Goal: Transaction & Acquisition: Purchase product/service

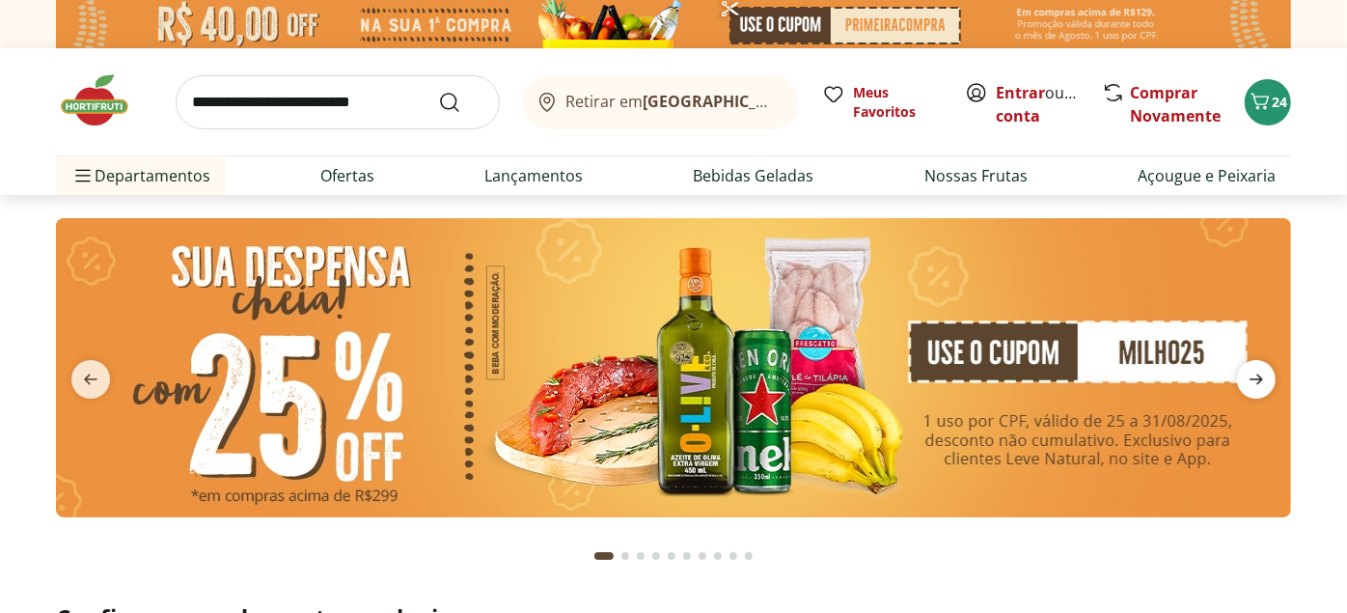
click at [1247, 378] on icon "next" at bounding box center [1256, 379] width 23 height 23
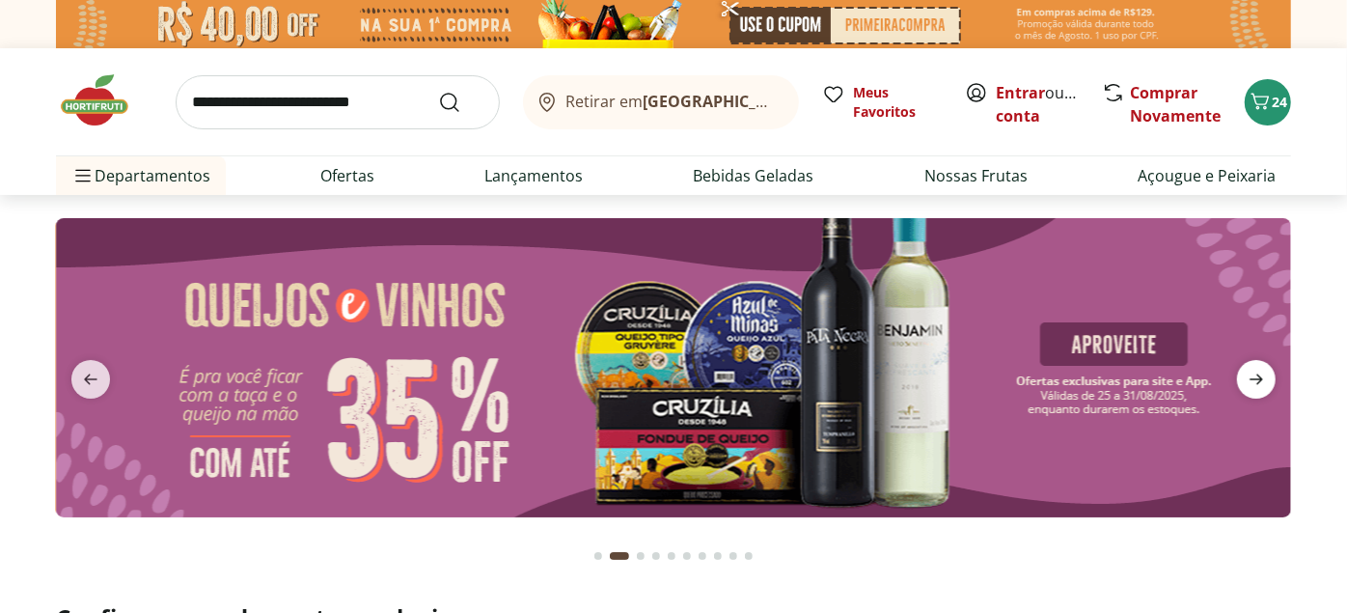
click at [1247, 378] on icon "next" at bounding box center [1256, 379] width 23 height 23
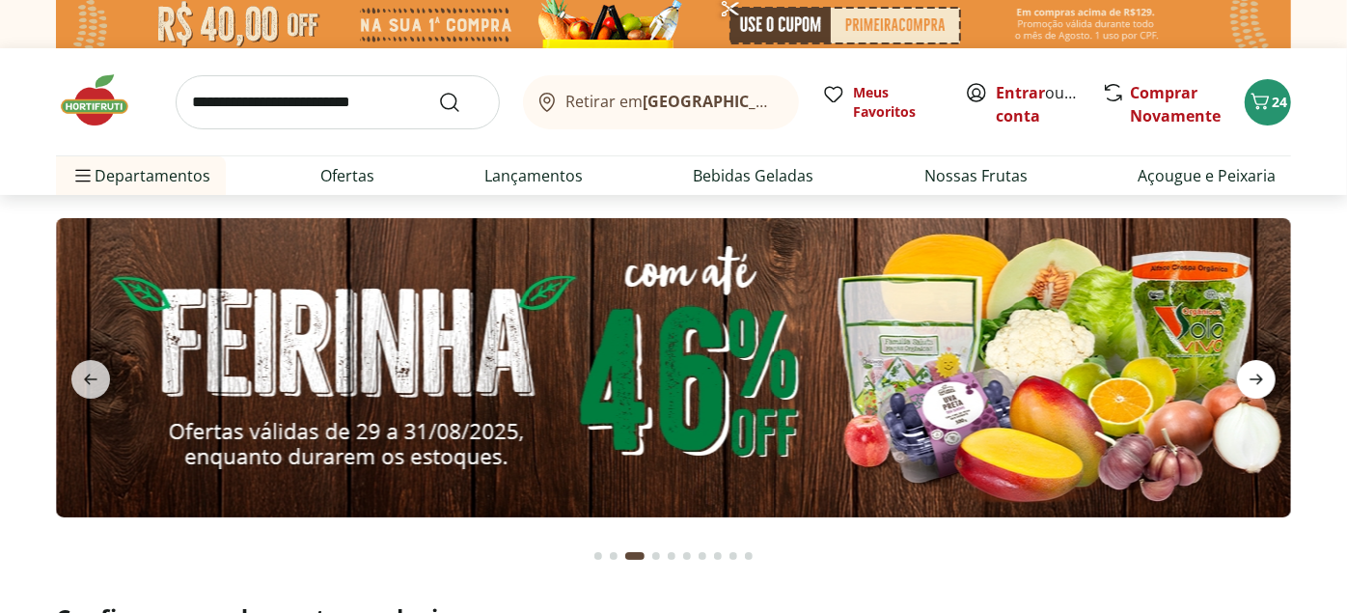
click at [1247, 378] on icon "next" at bounding box center [1256, 379] width 23 height 23
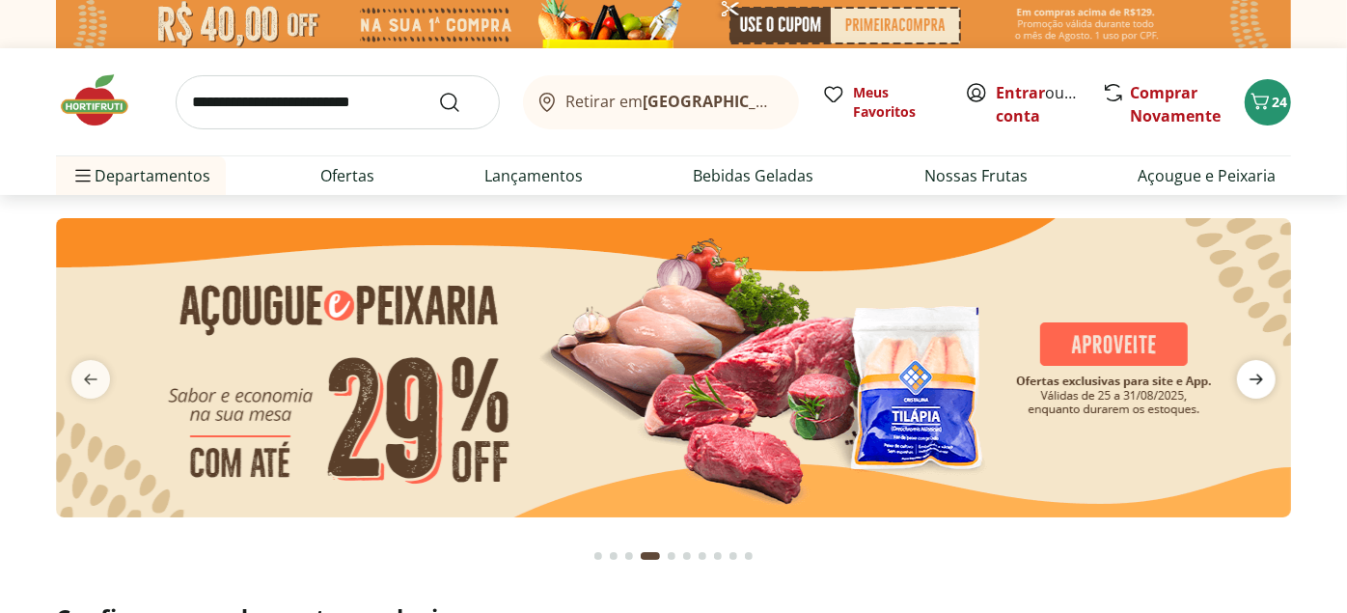
click at [1247, 377] on icon "next" at bounding box center [1256, 379] width 23 height 23
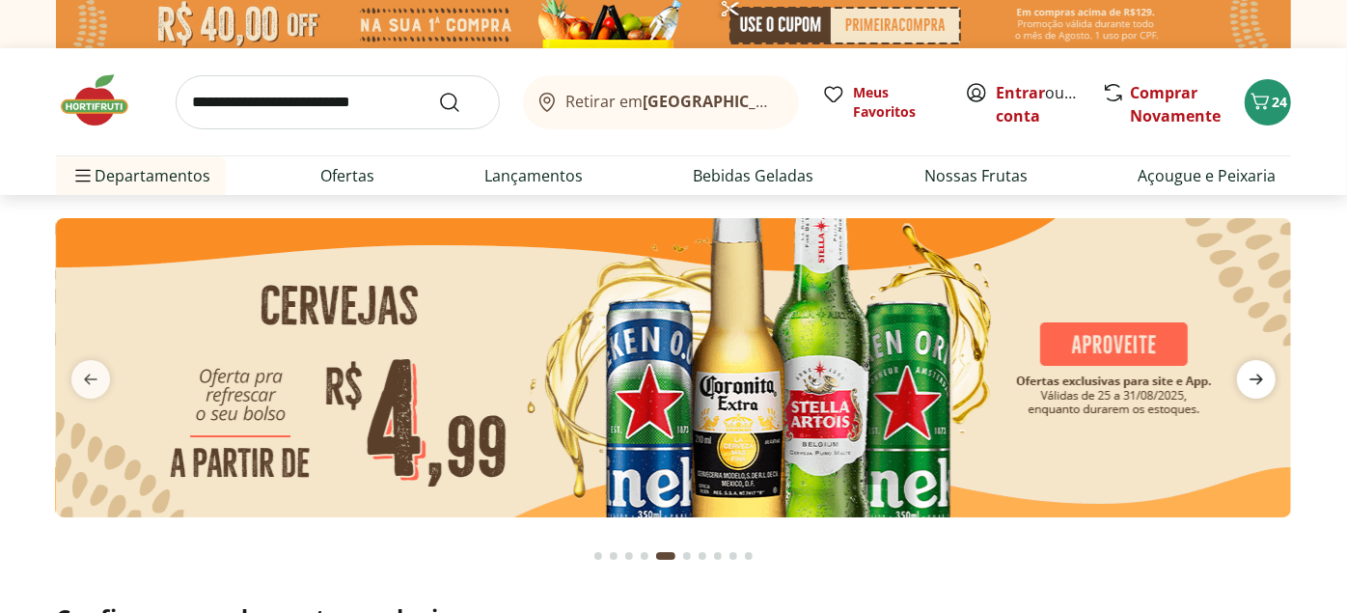
click at [1247, 377] on icon "next" at bounding box center [1256, 379] width 23 height 23
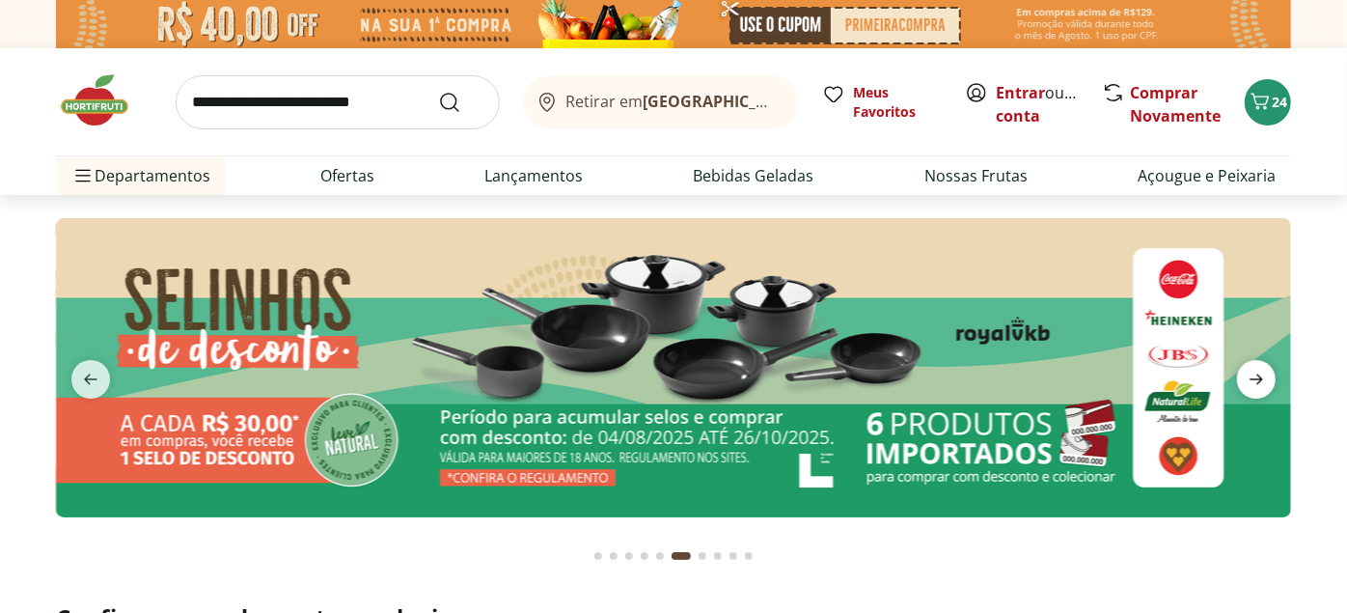
click at [1247, 377] on icon "next" at bounding box center [1256, 379] width 23 height 23
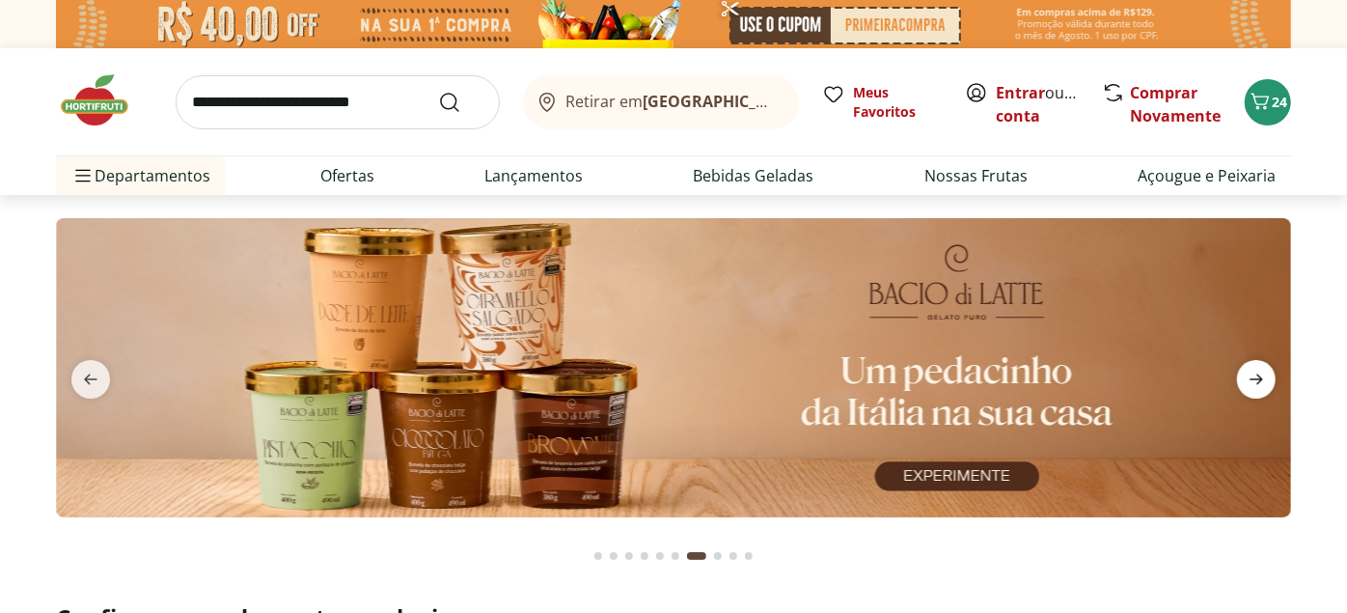
click at [1247, 377] on icon "next" at bounding box center [1256, 379] width 23 height 23
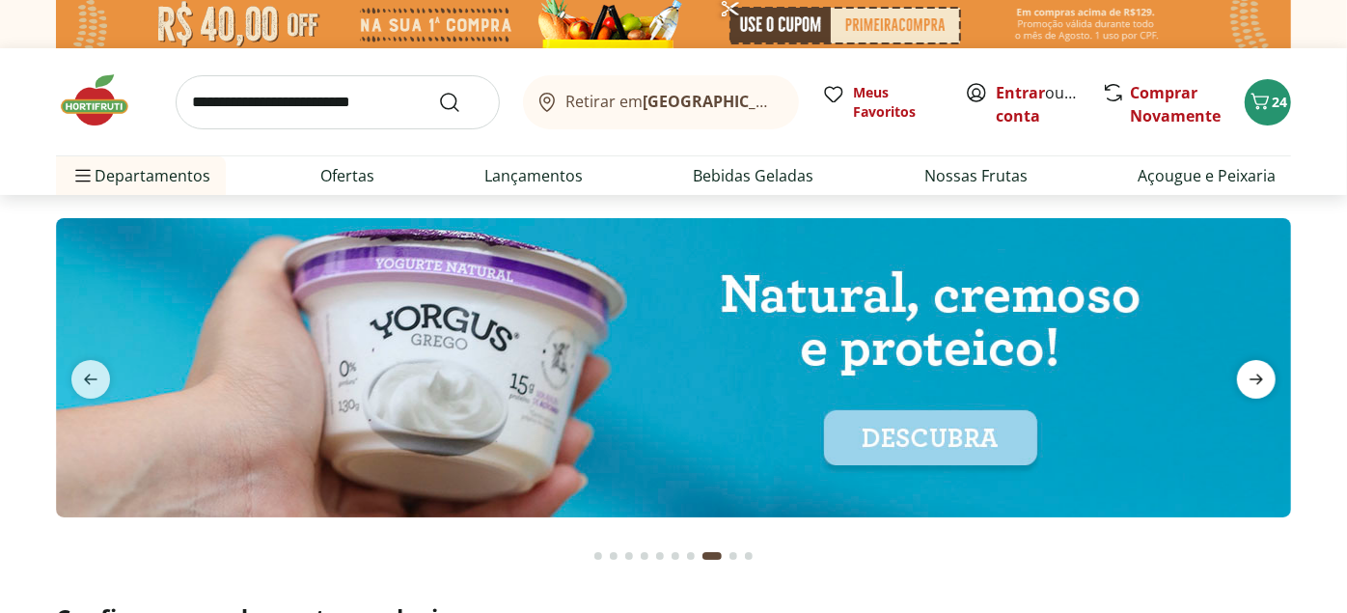
click at [1247, 377] on icon "next" at bounding box center [1256, 379] width 23 height 23
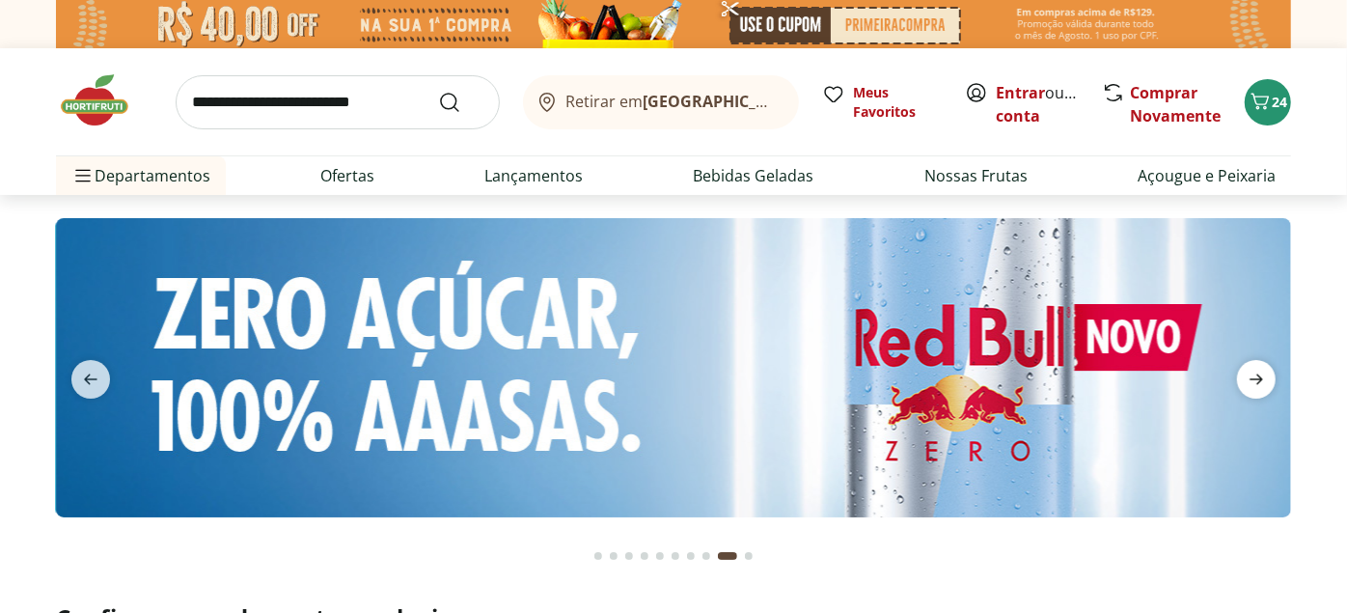
click at [1247, 377] on icon "next" at bounding box center [1256, 379] width 23 height 23
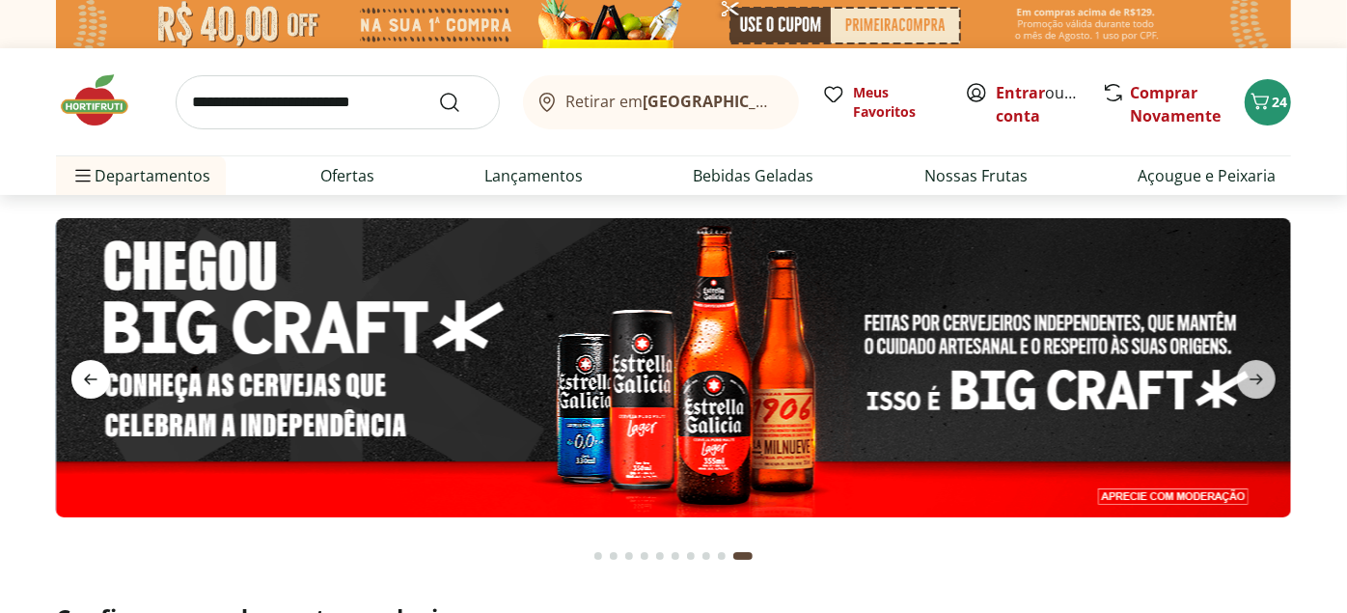
click at [77, 369] on span "previous" at bounding box center [90, 379] width 39 height 39
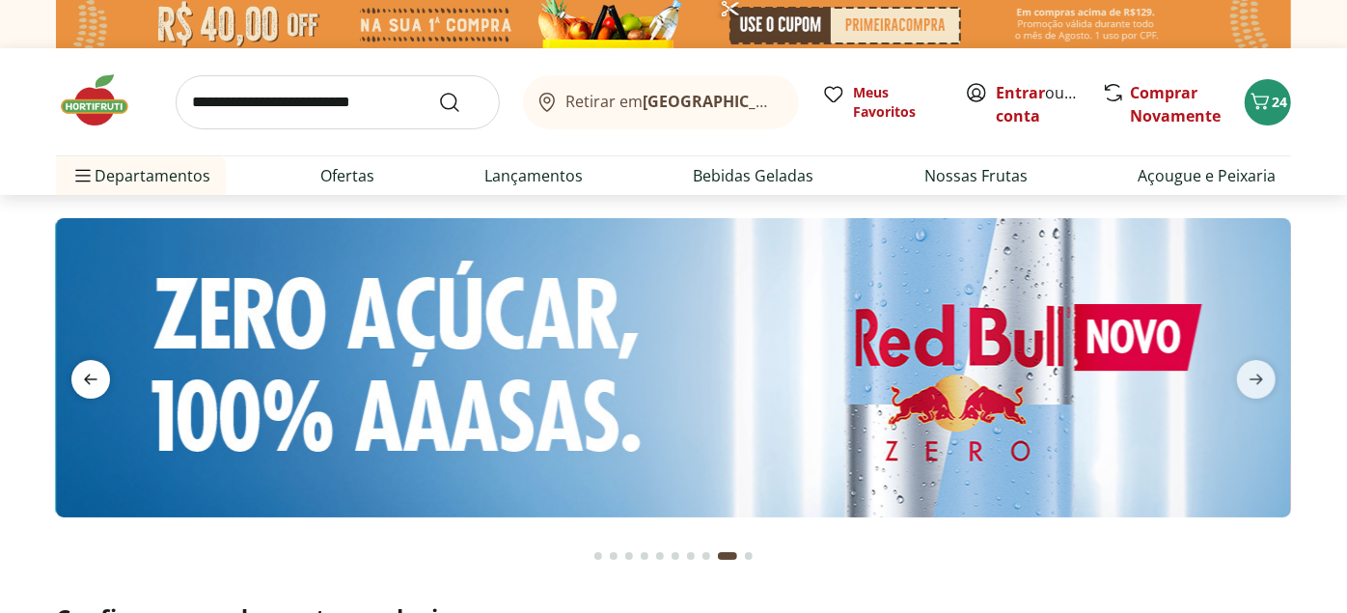
click at [77, 369] on span "previous" at bounding box center [90, 379] width 39 height 39
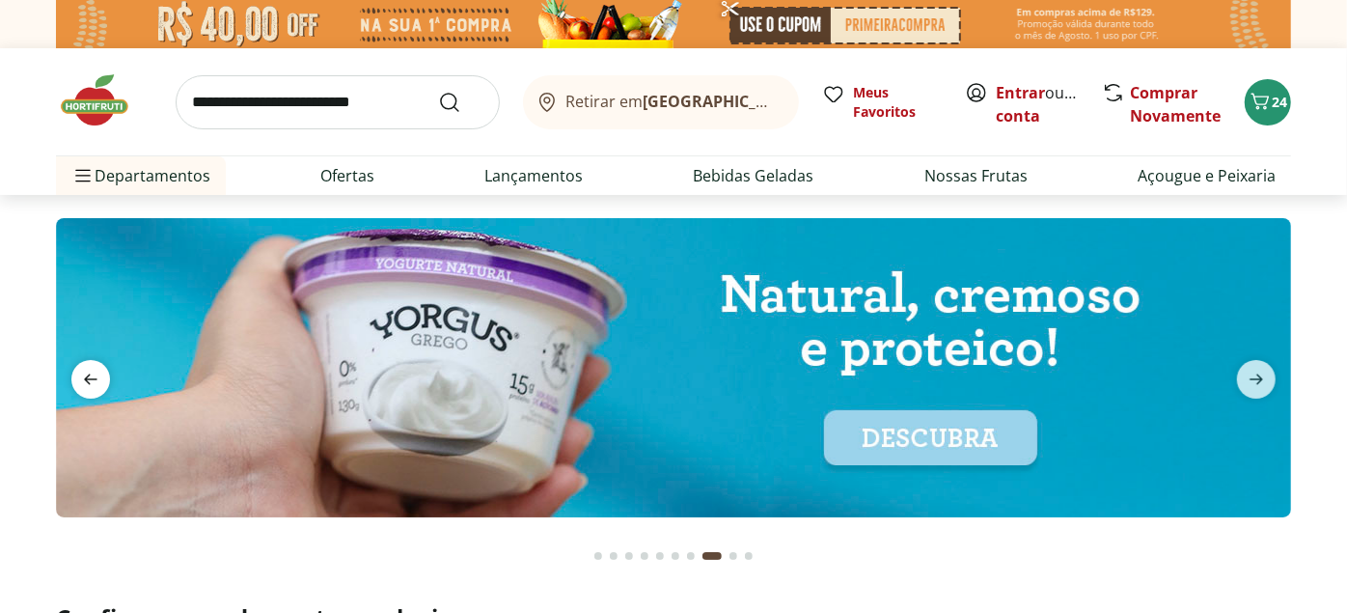
click at [79, 365] on span "previous" at bounding box center [90, 379] width 39 height 39
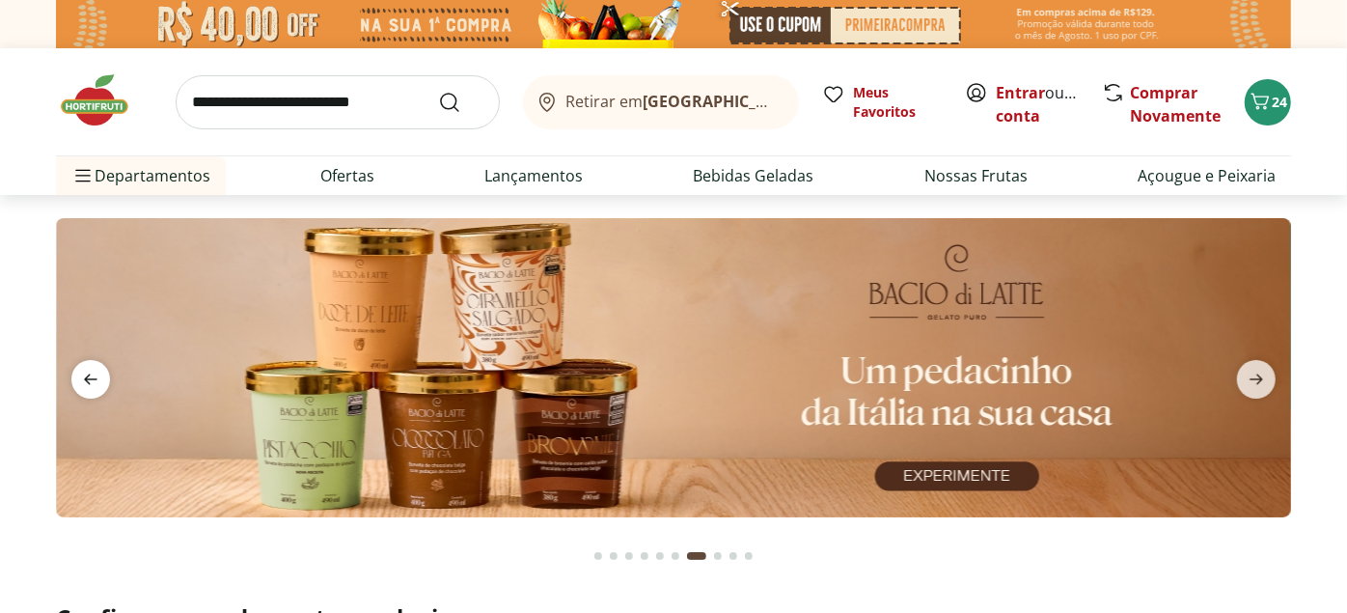
click at [79, 369] on span "previous" at bounding box center [90, 379] width 39 height 39
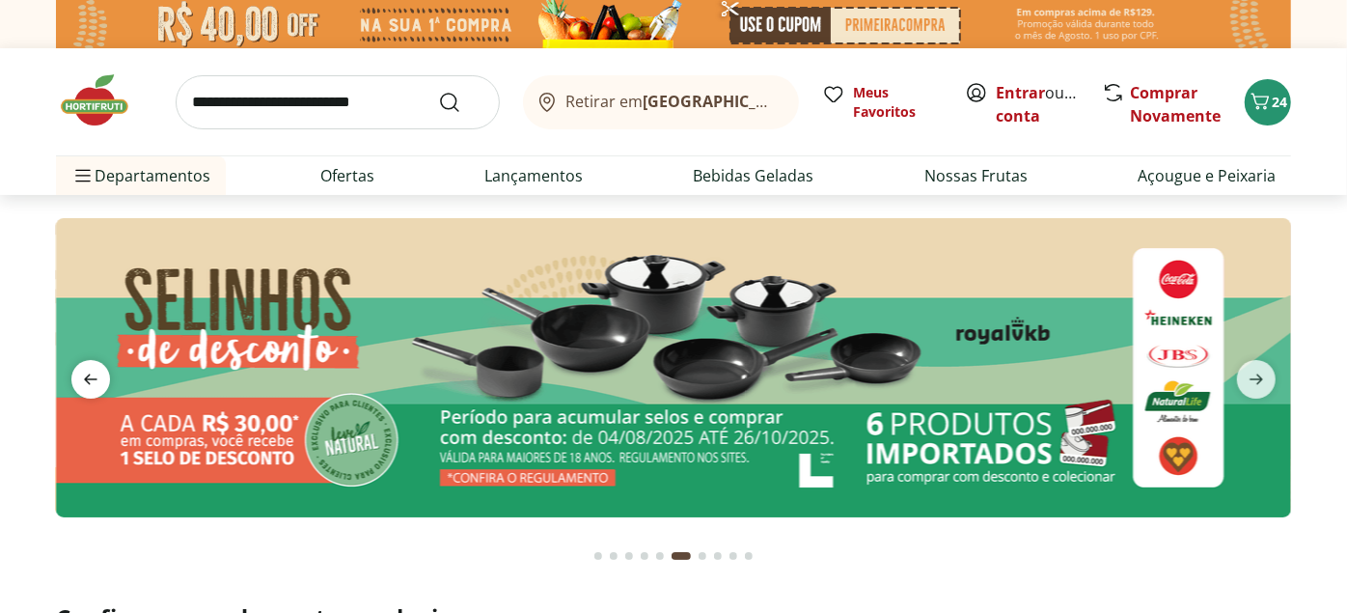
click at [79, 369] on icon "previous" at bounding box center [90, 379] width 23 height 23
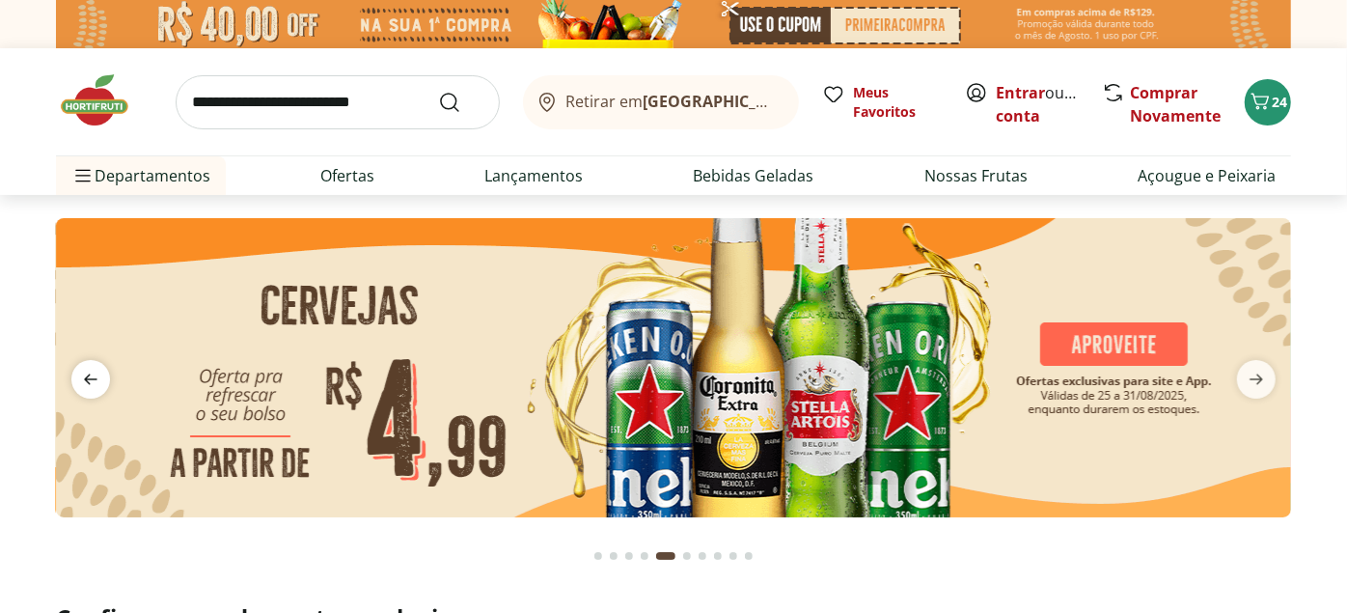
click at [79, 369] on icon "previous" at bounding box center [90, 379] width 23 height 23
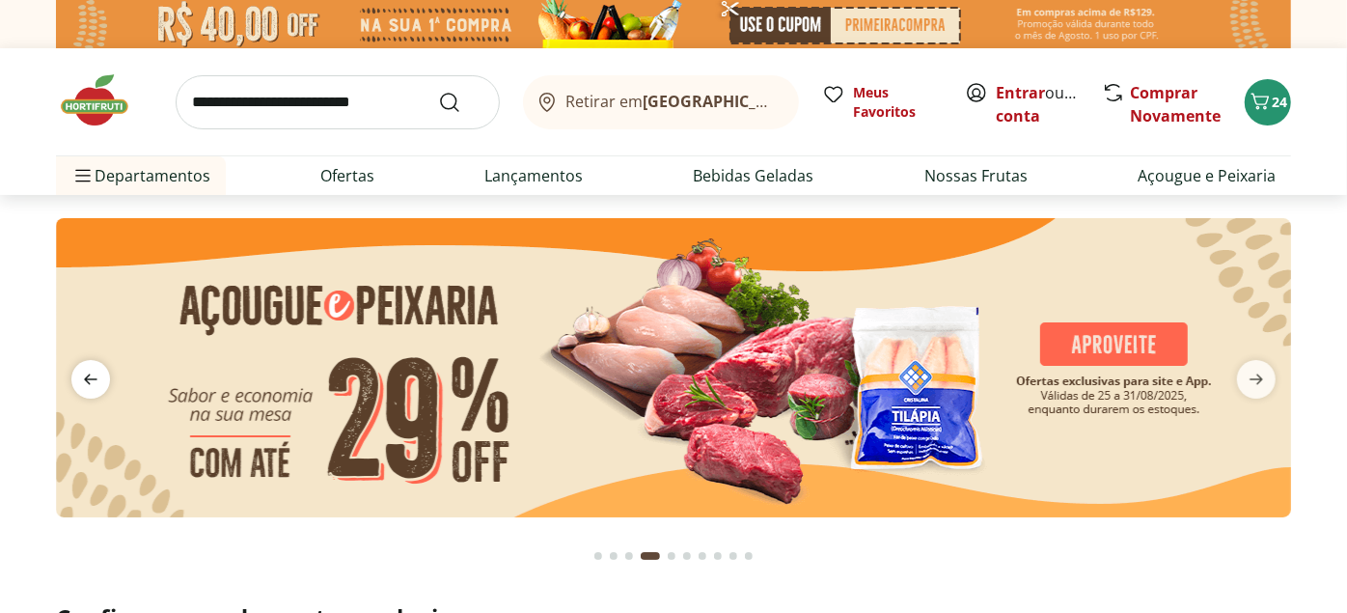
click at [79, 369] on icon "previous" at bounding box center [90, 379] width 23 height 23
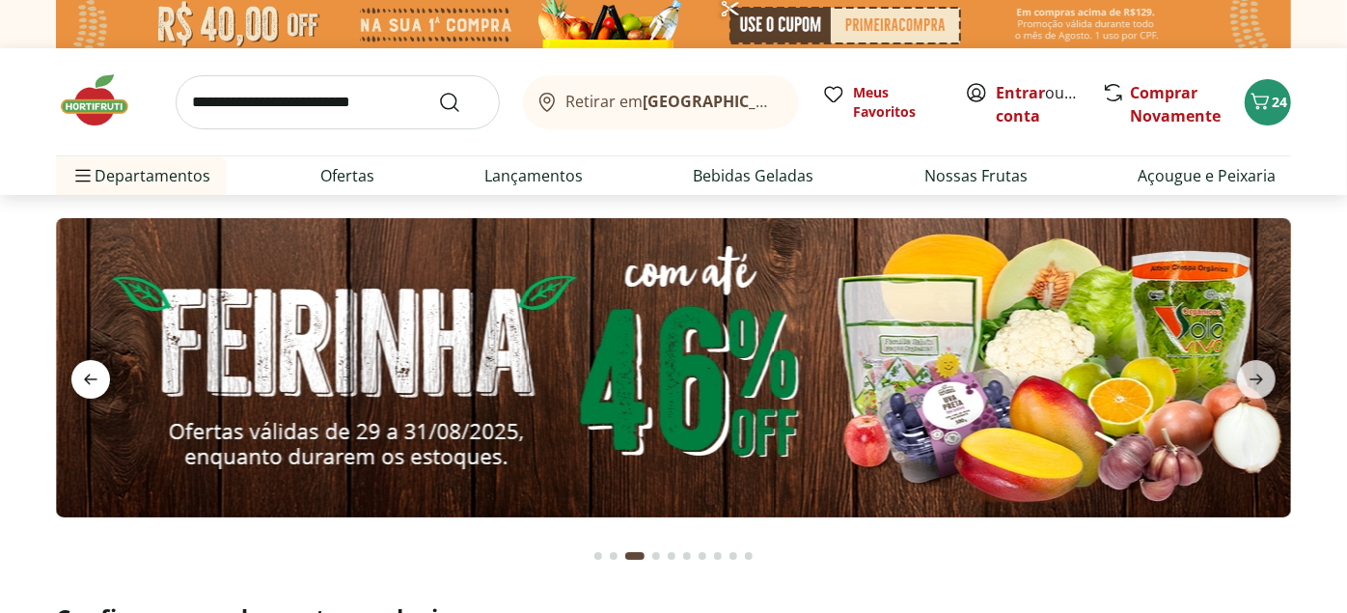
click at [79, 369] on icon "previous" at bounding box center [90, 379] width 23 height 23
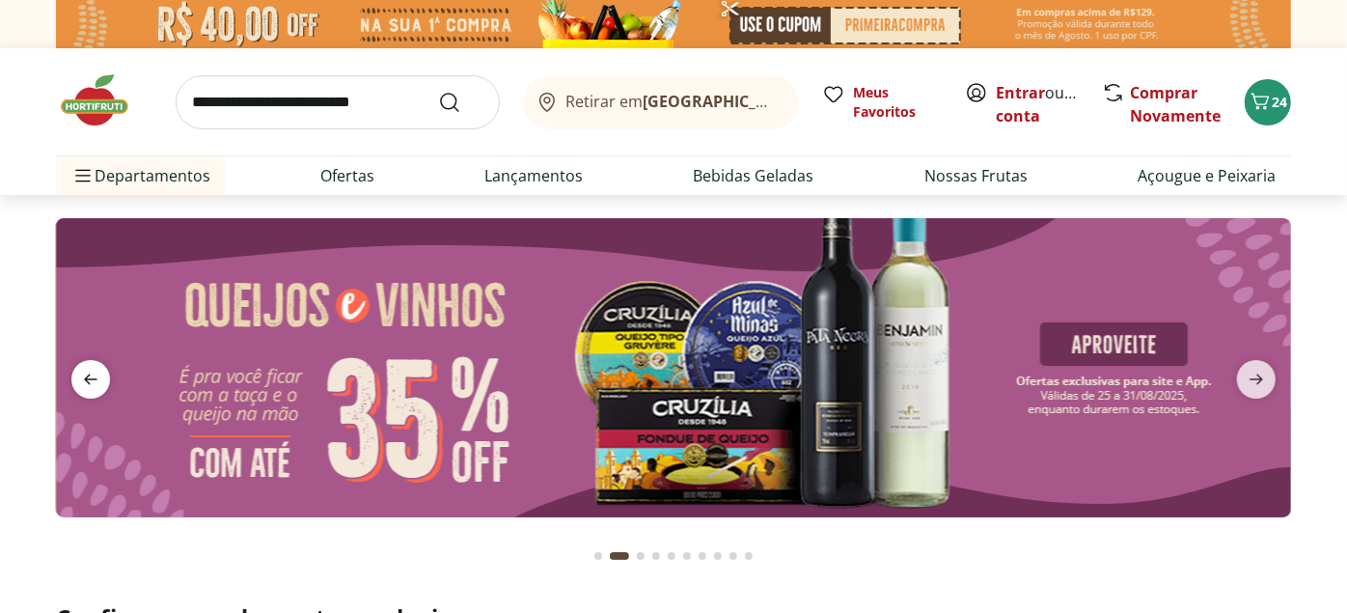
click at [79, 369] on icon "previous" at bounding box center [90, 379] width 23 height 23
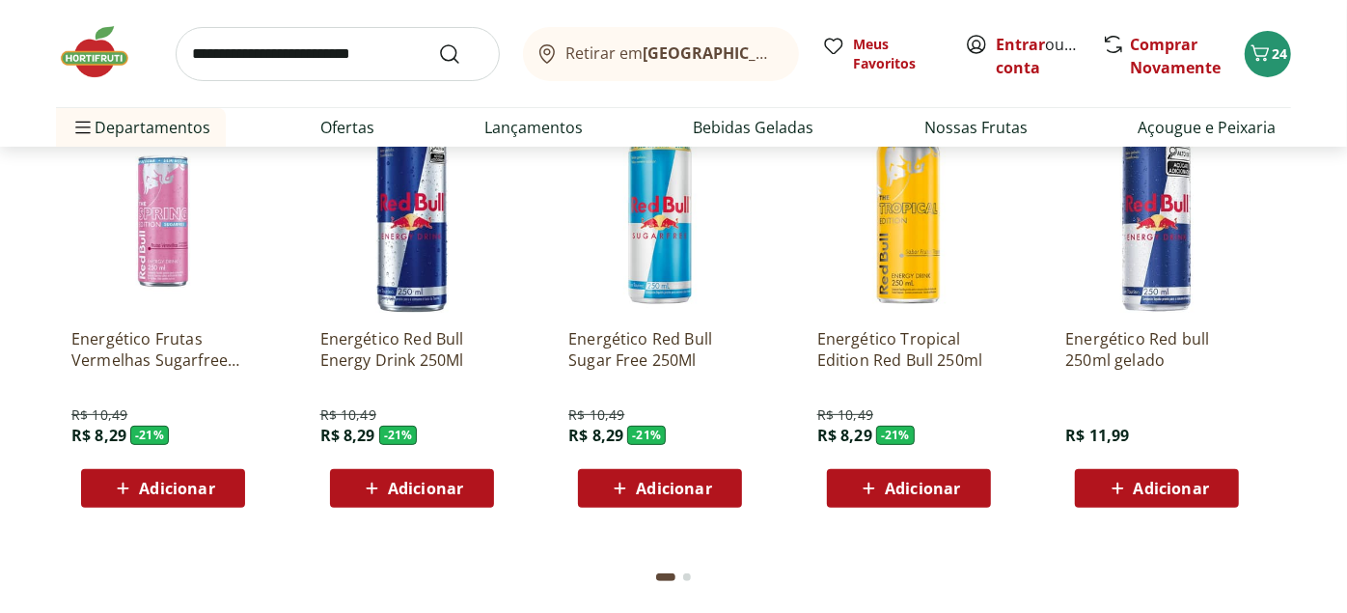
scroll to position [4609, 0]
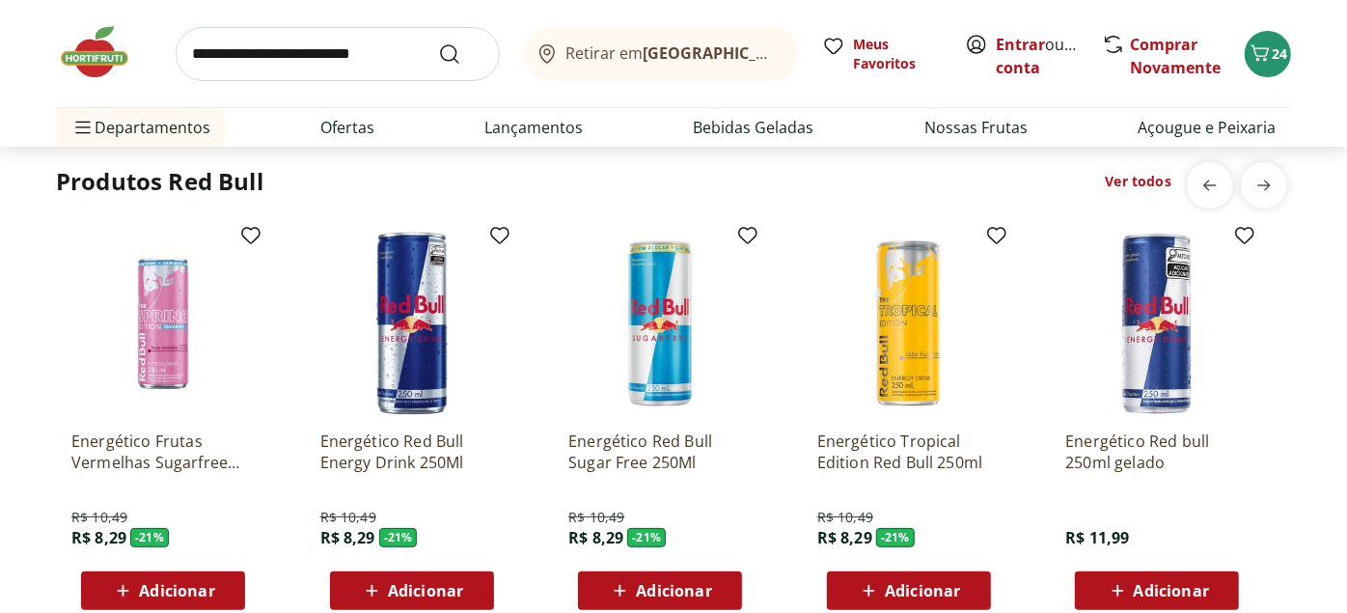
click at [671, 300] on img at bounding box center [659, 323] width 183 height 183
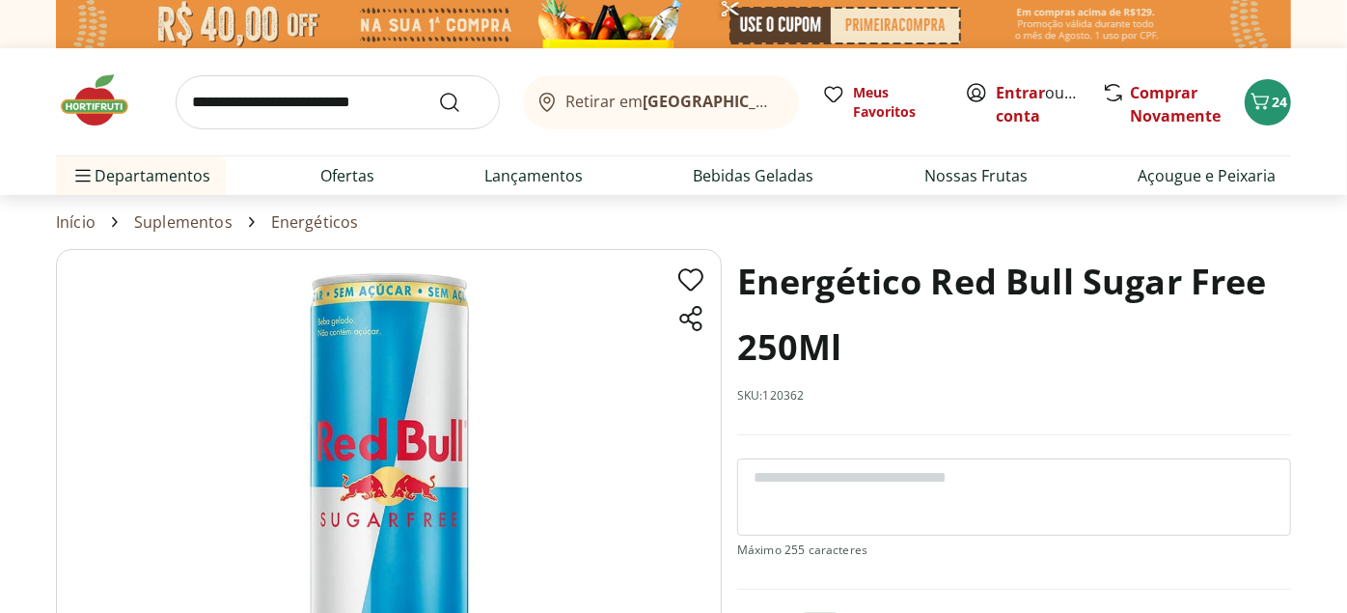
click at [91, 102] on img at bounding box center [104, 100] width 96 height 58
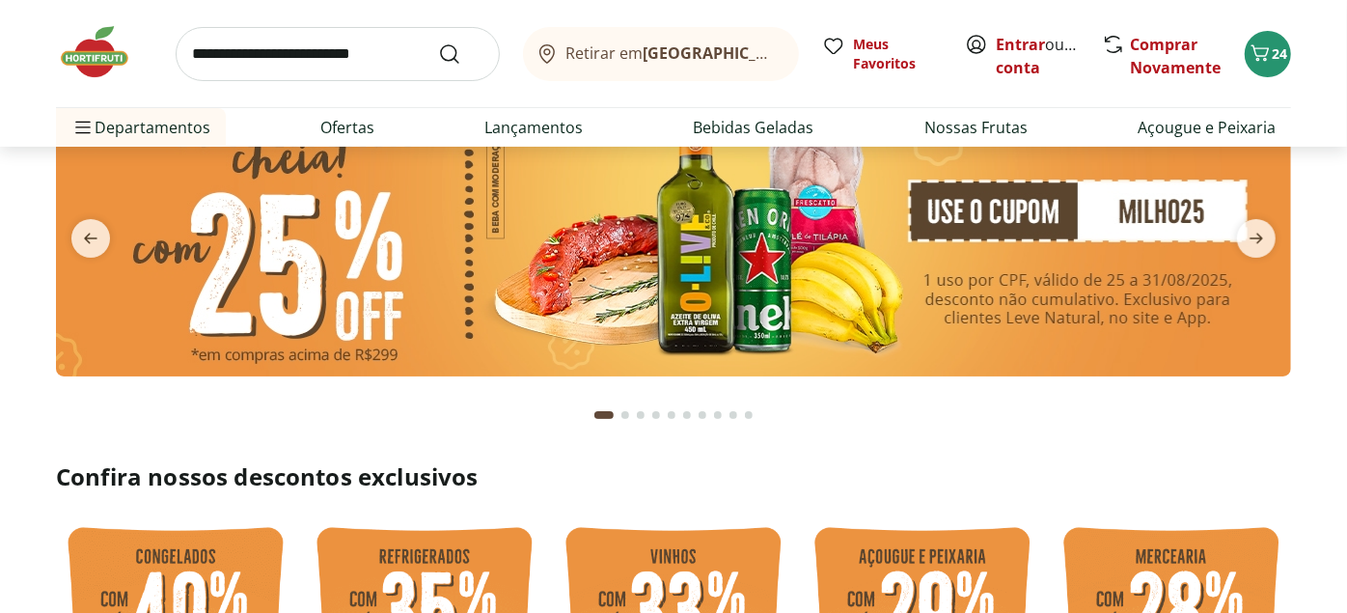
scroll to position [214, 0]
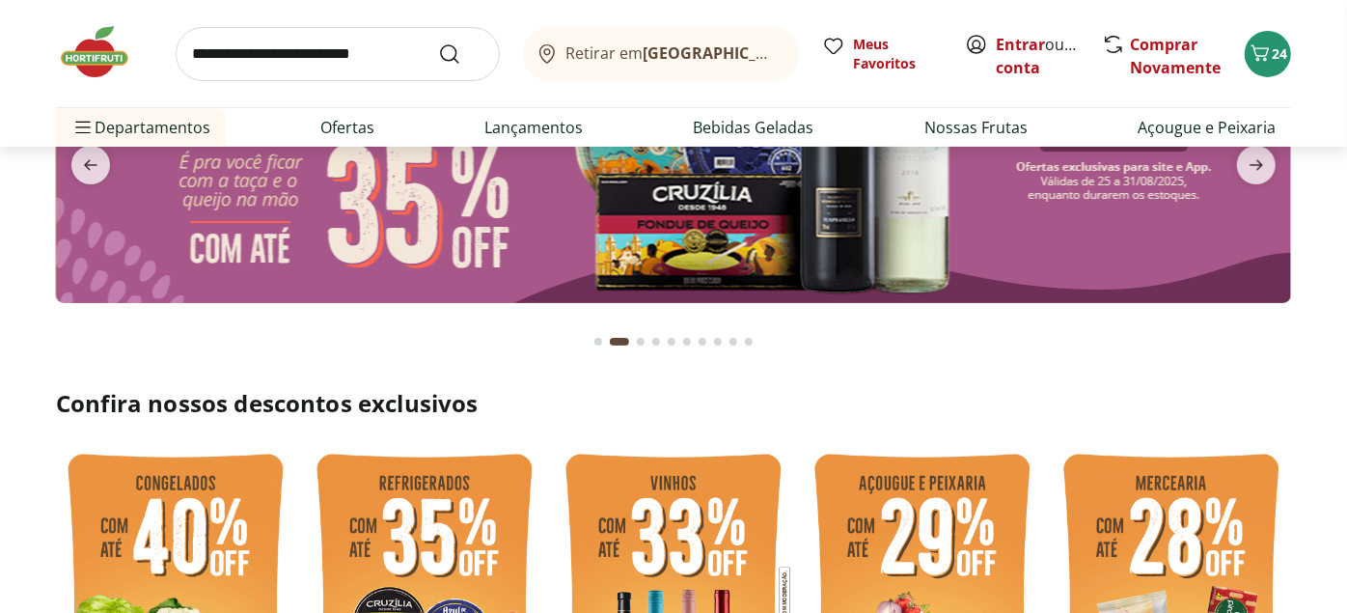
type input "*"
